Goal: Find specific page/section: Find specific page/section

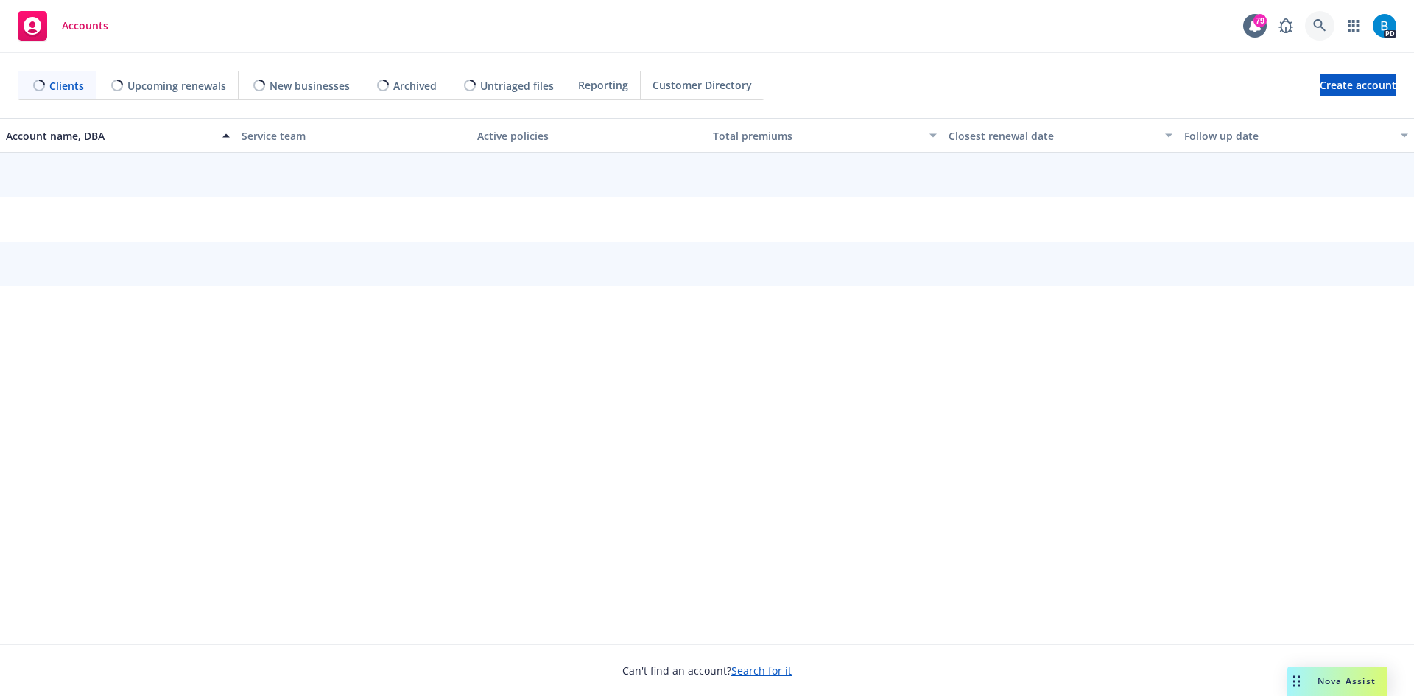
click at [1317, 21] on icon at bounding box center [1319, 25] width 13 height 13
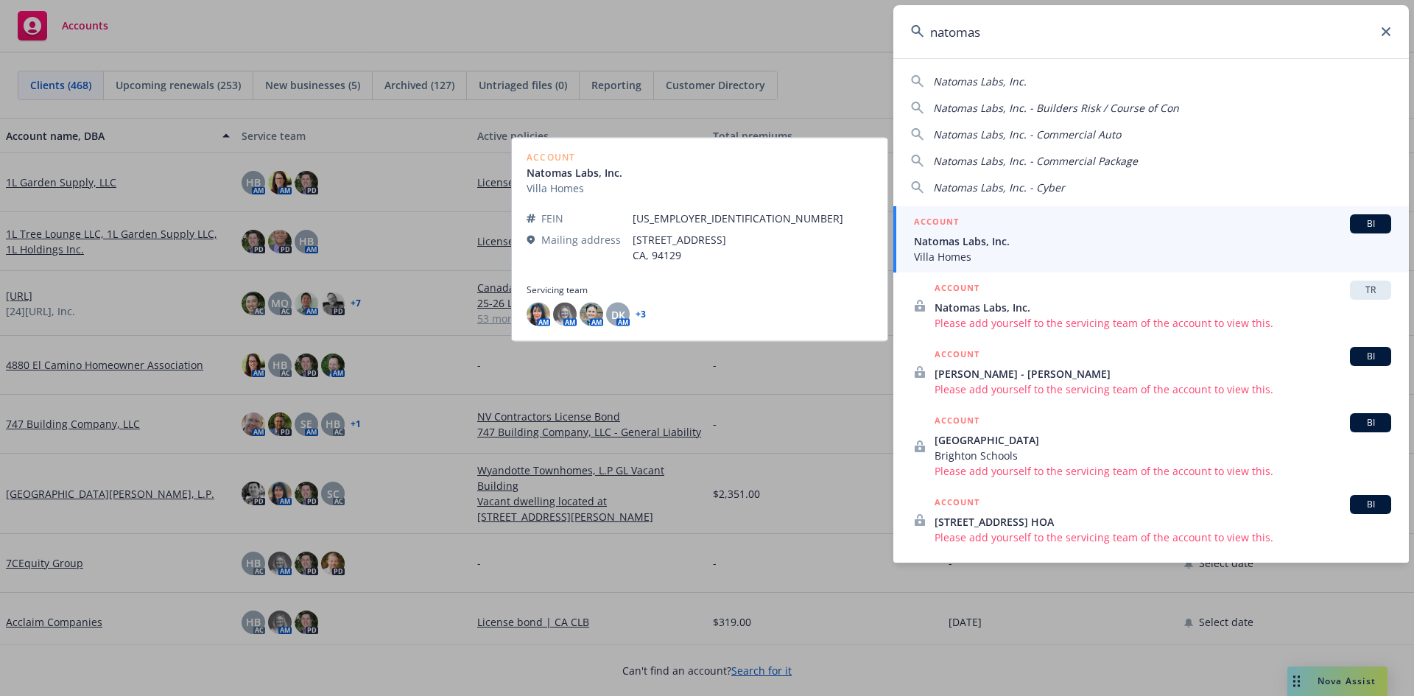
type input "natomas"
click at [996, 247] on span "Natomas Labs, Inc." at bounding box center [1152, 240] width 477 height 15
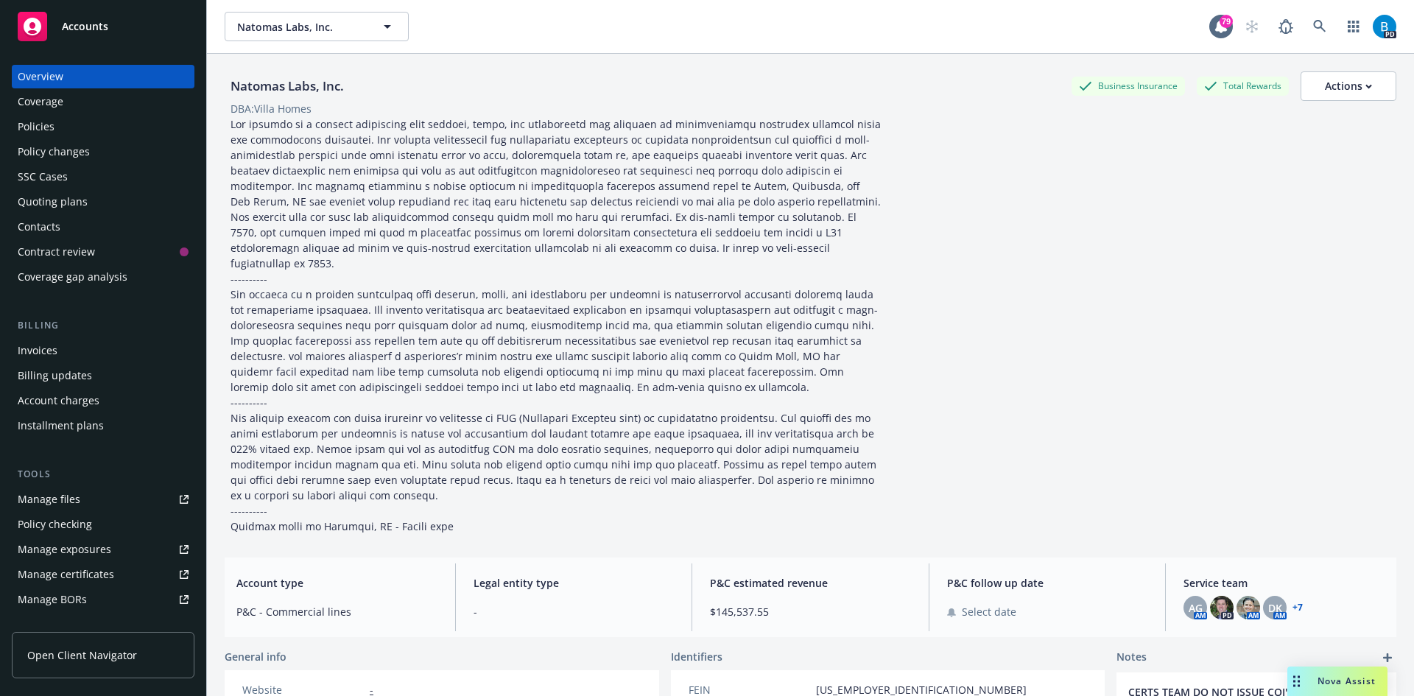
click at [38, 124] on div "Policies" at bounding box center [36, 127] width 37 height 24
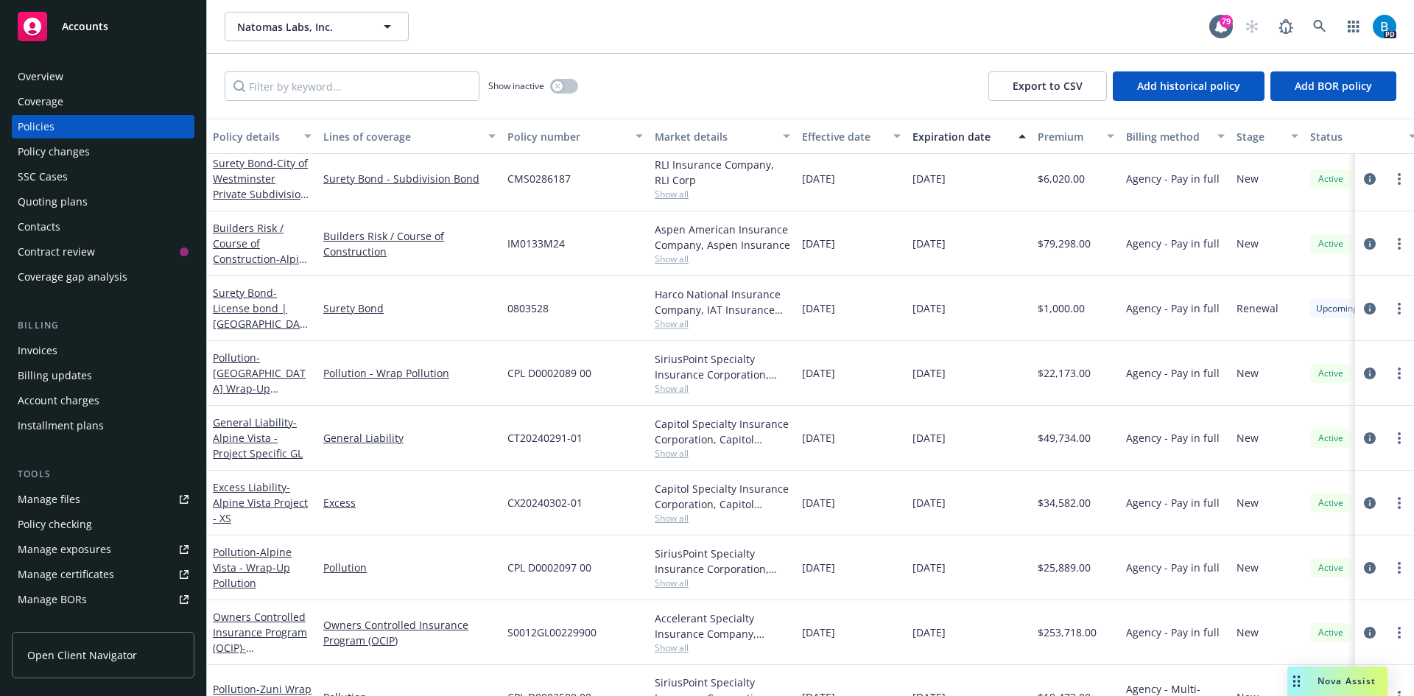
scroll to position [1500, 0]
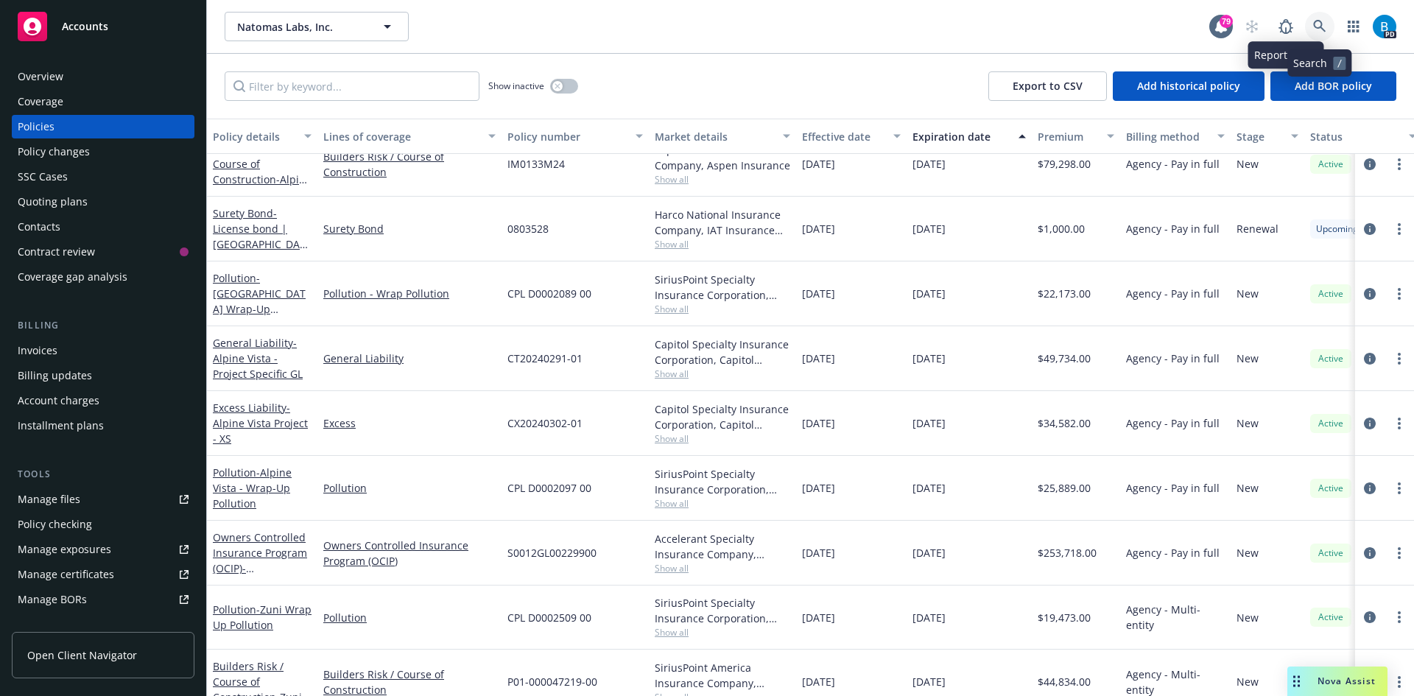
click at [1315, 25] on icon at bounding box center [1319, 26] width 13 height 13
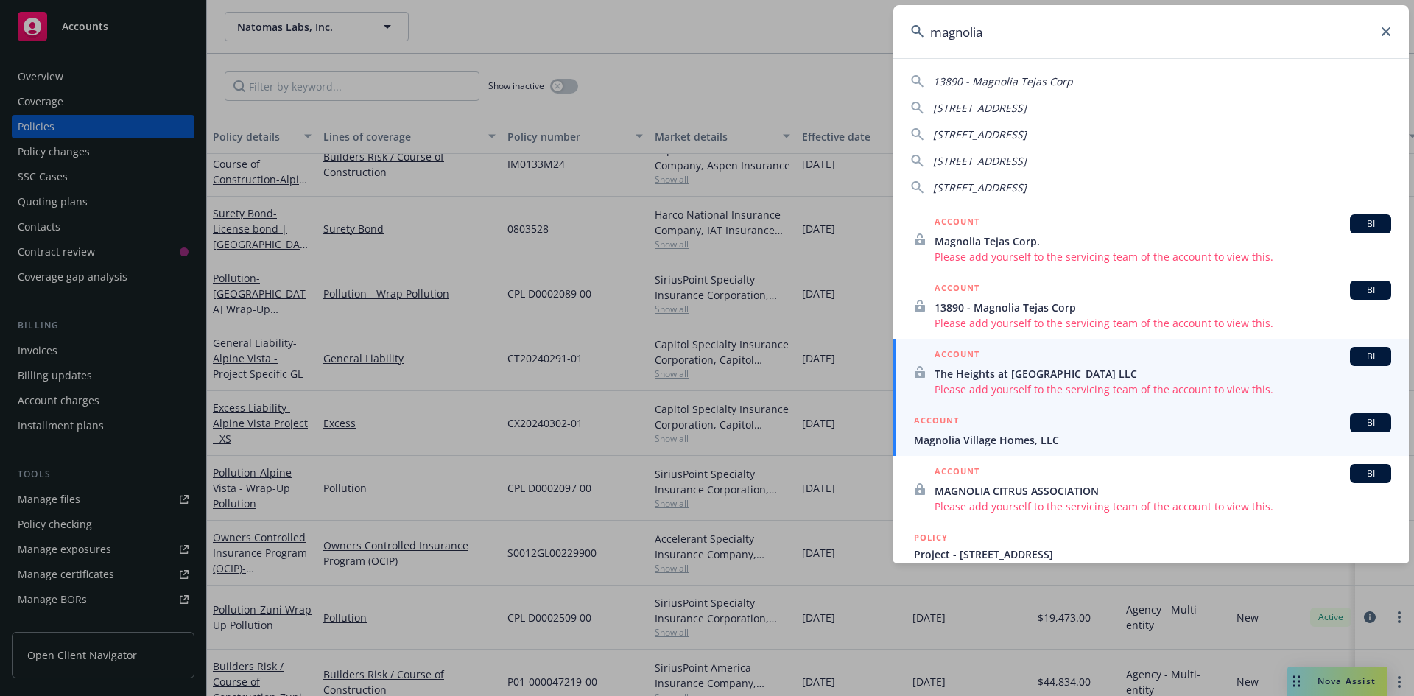
type input "magnolia"
click at [1011, 435] on span "Magnolia Village Homes, LLC" at bounding box center [1152, 439] width 477 height 15
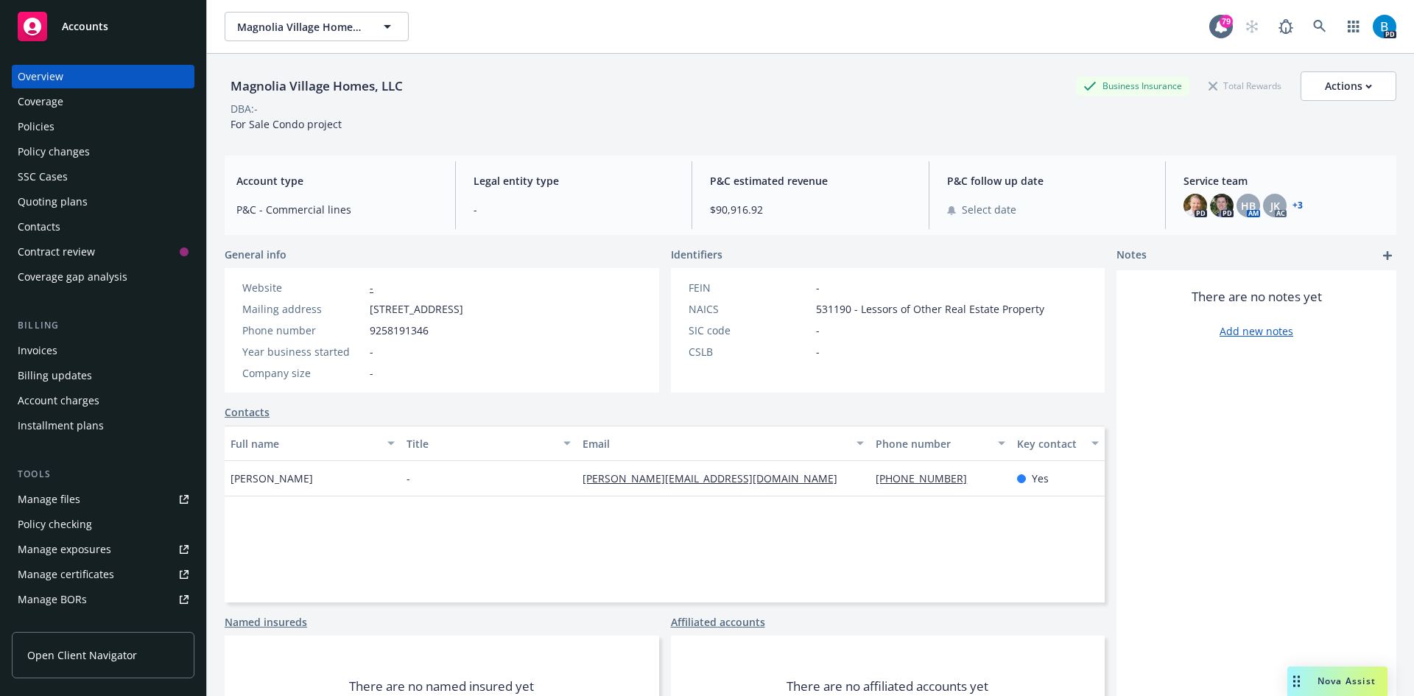
click at [40, 126] on div "Policies" at bounding box center [36, 127] width 37 height 24
